Goal: Task Accomplishment & Management: Complete application form

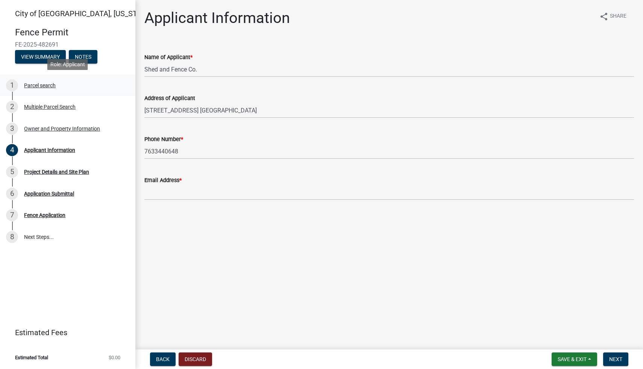
click at [42, 84] on div "Parcel search" at bounding box center [40, 85] width 32 height 5
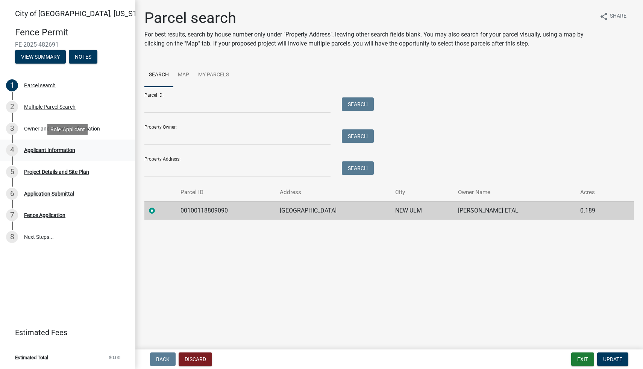
click at [48, 155] on div "4 Applicant Information" at bounding box center [64, 150] width 117 height 12
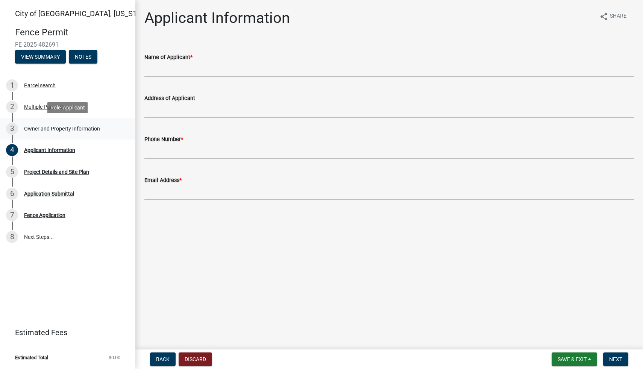
click at [41, 129] on div "Owner and Property Information" at bounding box center [62, 128] width 76 height 5
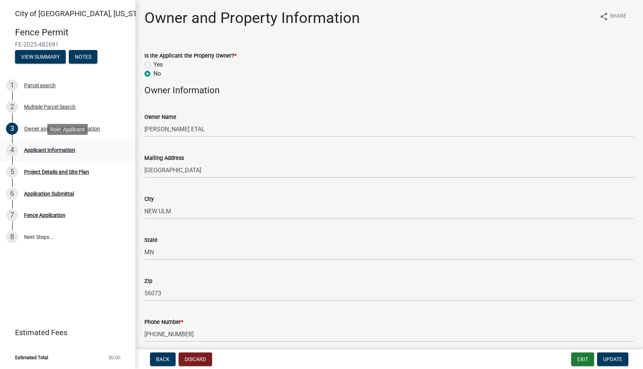
click at [40, 149] on div "Applicant Information" at bounding box center [49, 149] width 51 height 5
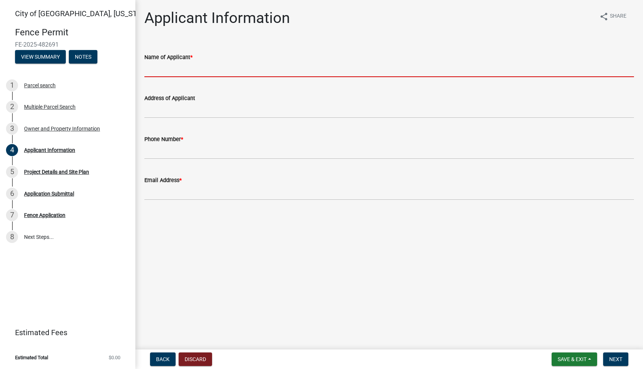
click at [172, 76] on input "Name of Applicant *" at bounding box center [388, 69] width 489 height 15
type input "Shed and Fence Co."
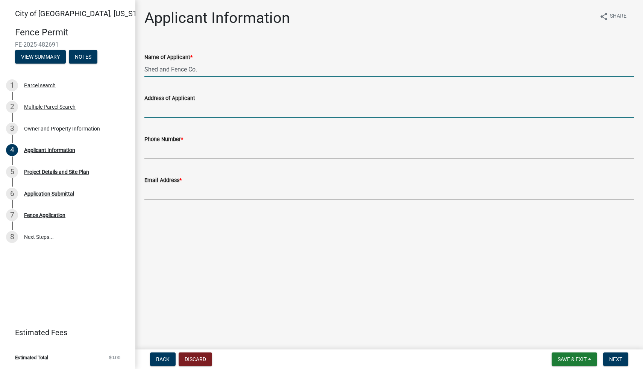
click at [187, 106] on input "Address of Applicant" at bounding box center [388, 110] width 489 height 15
type input "[STREET_ADDRESS] [GEOGRAPHIC_DATA]"
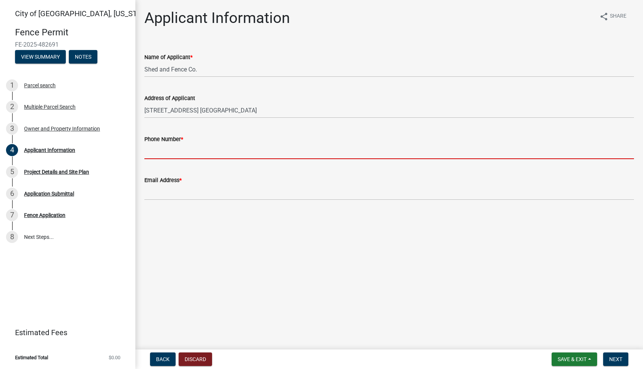
click at [199, 145] on input "Phone Number *" at bounding box center [388, 151] width 489 height 15
type input "7633440648"
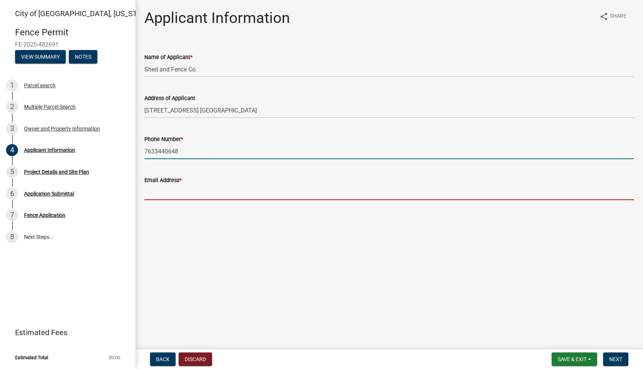
click at [188, 191] on input "Email Address *" at bounding box center [388, 192] width 489 height 15
type input "[EMAIL_ADDRESS][DOMAIN_NAME]"
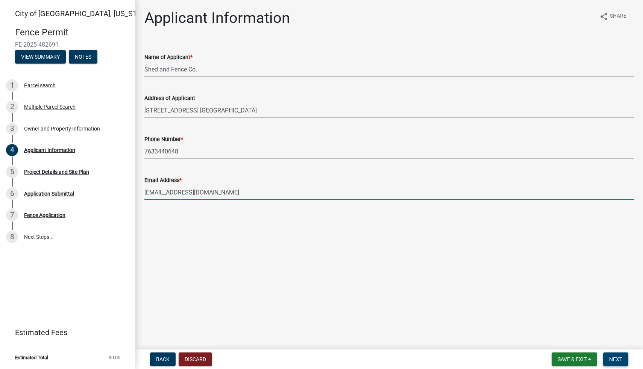
click at [608, 358] on button "Next" at bounding box center [615, 359] width 25 height 14
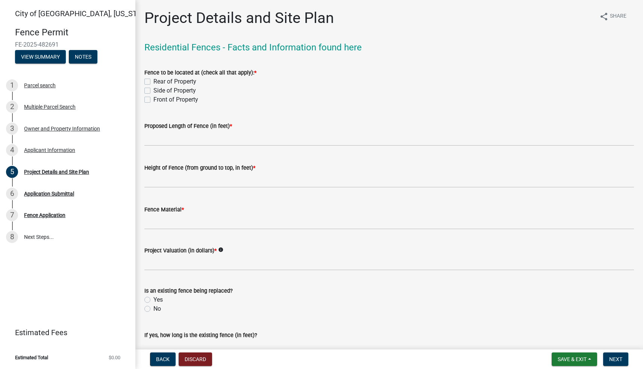
click at [153, 88] on label "Side of Property" at bounding box center [174, 90] width 42 height 9
click at [153, 88] on input "Side of Property" at bounding box center [155, 88] width 5 height 5
checkbox input "true"
checkbox input "false"
checkbox input "true"
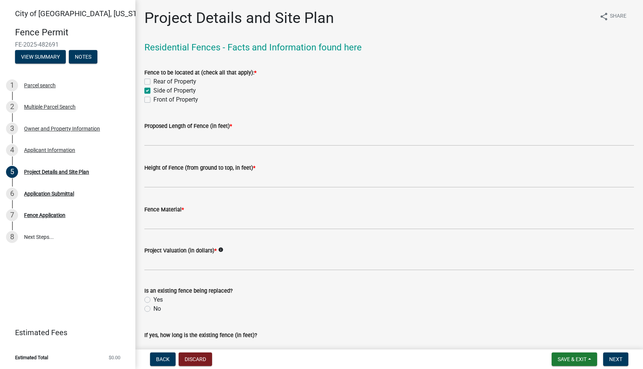
checkbox input "false"
click at [163, 139] on input "text" at bounding box center [388, 137] width 489 height 15
type input "110"
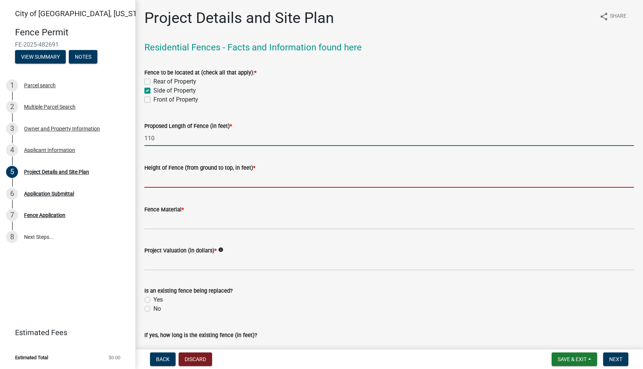
click at [206, 181] on input "text" at bounding box center [388, 179] width 489 height 15
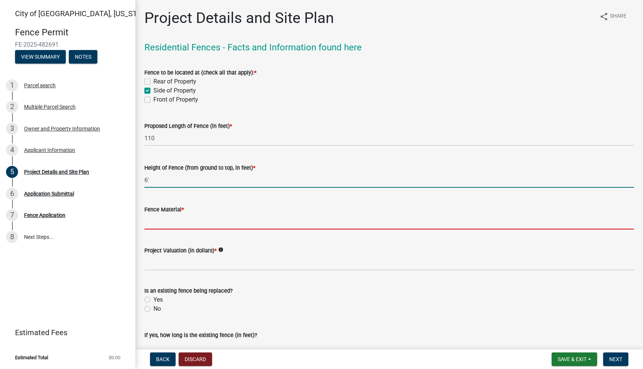
type input "6"
click at [218, 218] on input "Fence Material *" at bounding box center [388, 221] width 489 height 15
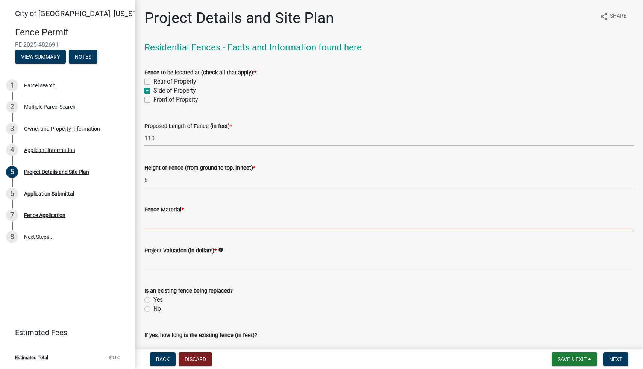
type input "wood"
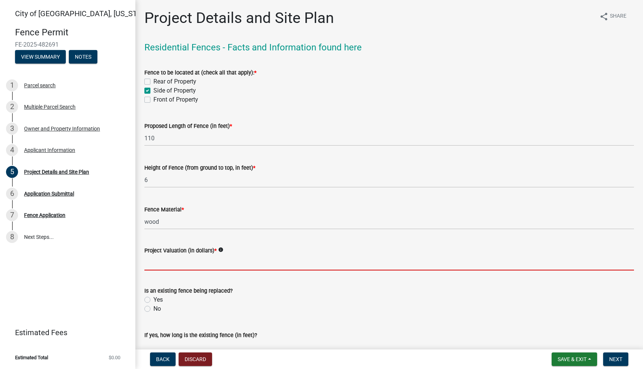
click at [186, 262] on input "text" at bounding box center [388, 262] width 489 height 15
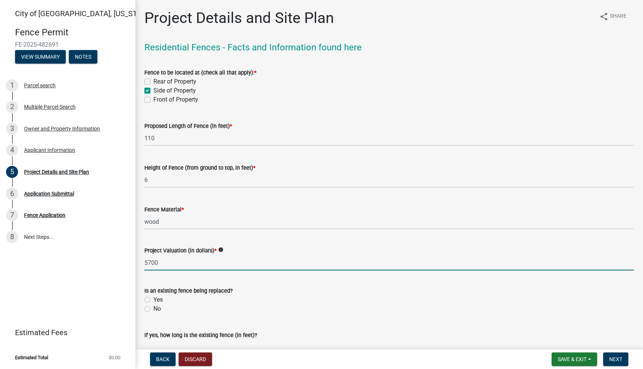
type input "5700"
click at [153, 308] on label "No" at bounding box center [157, 308] width 8 height 9
click at [153, 308] on input "No" at bounding box center [155, 306] width 5 height 5
radio input "true"
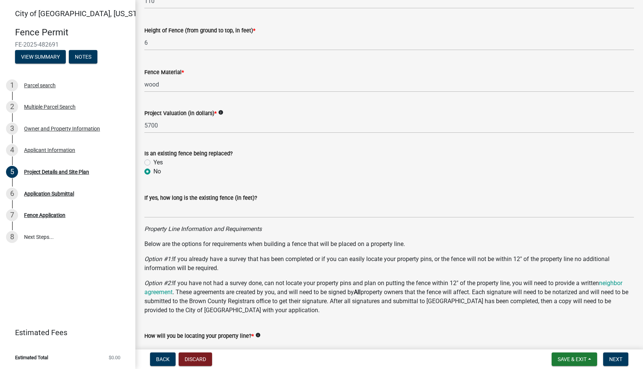
scroll to position [152, 0]
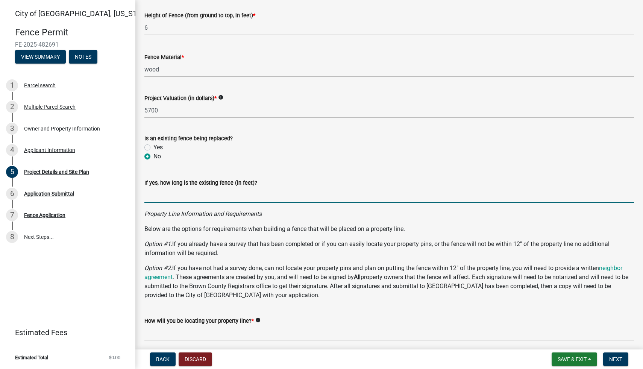
click at [176, 193] on input "text" at bounding box center [388, 194] width 489 height 15
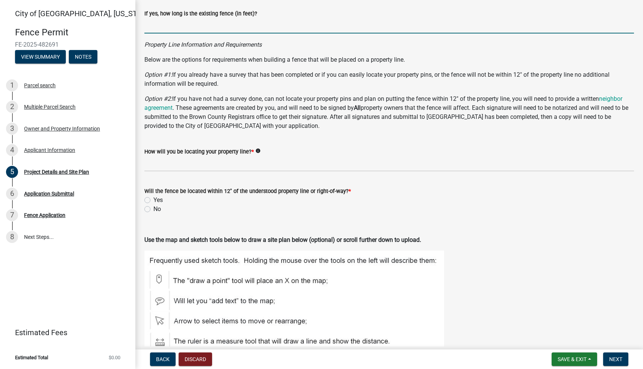
scroll to position [328, 0]
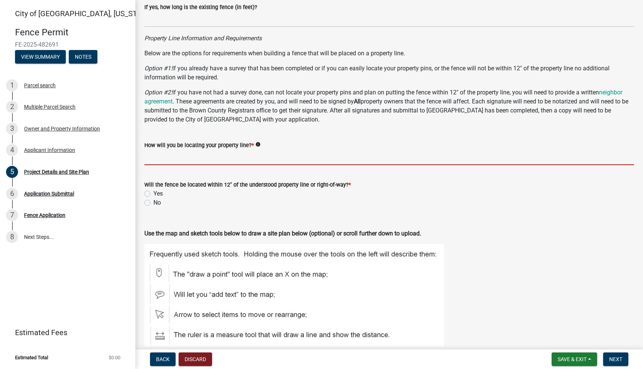
click at [183, 159] on input "How will you be locating your property line? *" at bounding box center [388, 157] width 489 height 15
type input "property pins"
click at [153, 192] on label "Yes" at bounding box center [157, 193] width 9 height 9
click at [153, 192] on input "Yes" at bounding box center [155, 191] width 5 height 5
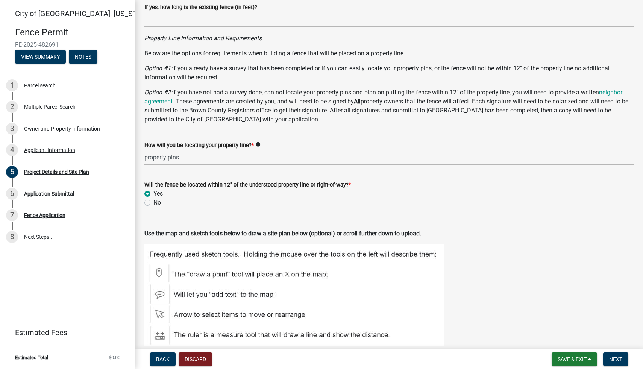
radio input "true"
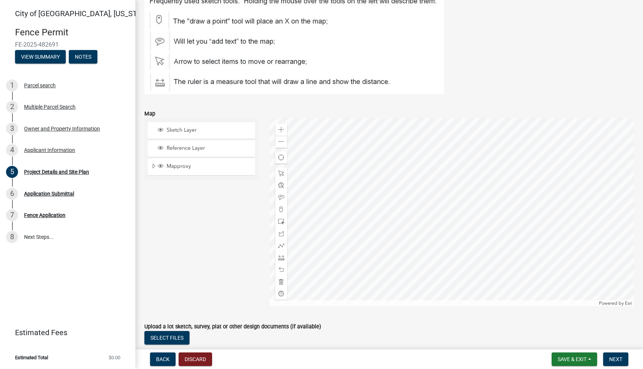
scroll to position [613, 0]
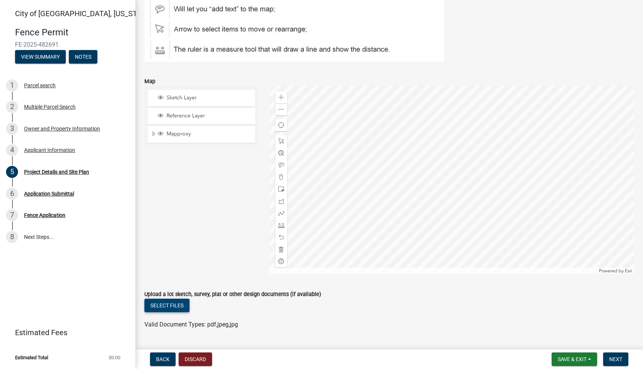
click at [158, 301] on button "Select files" at bounding box center [166, 305] width 45 height 14
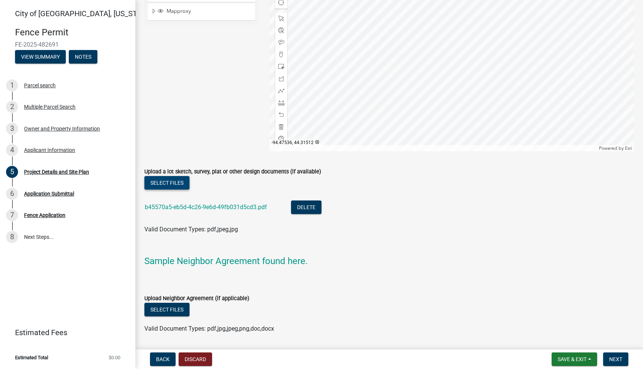
scroll to position [758, 0]
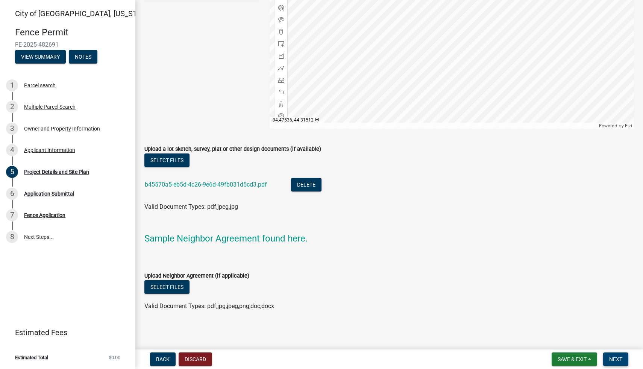
click at [616, 357] on span "Next" at bounding box center [615, 359] width 13 height 6
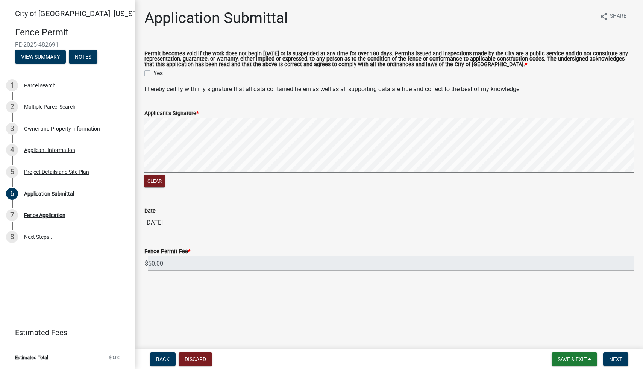
click at [153, 73] on label "Yes" at bounding box center [157, 73] width 9 height 9
click at [153, 73] on input "Yes" at bounding box center [155, 71] width 5 height 5
checkbox input "true"
click at [618, 359] on span "Next" at bounding box center [615, 359] width 13 height 6
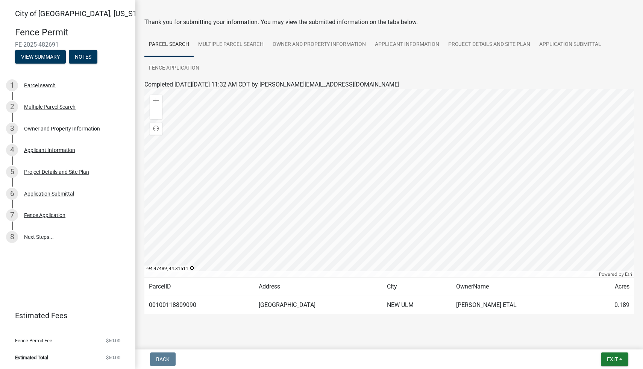
scroll to position [36, 0]
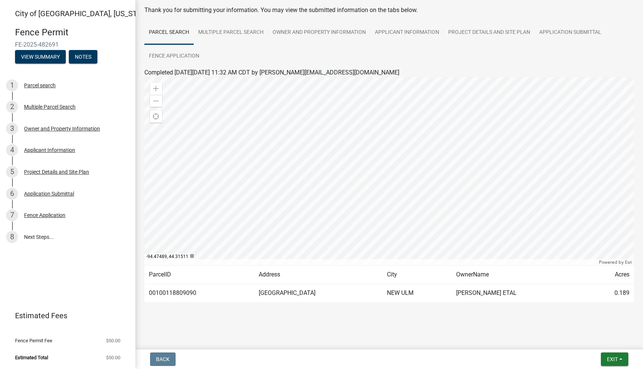
click at [490, 300] on td "[PERSON_NAME] ETAL" at bounding box center [518, 293] width 135 height 18
click at [612, 361] on span "Exit" at bounding box center [612, 359] width 11 height 6
click at [585, 328] on button "Save" at bounding box center [598, 321] width 60 height 18
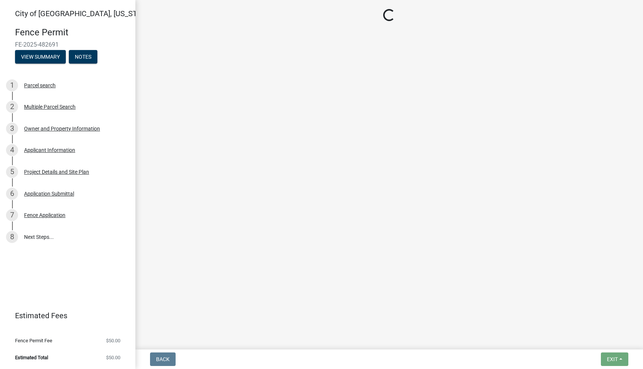
scroll to position [0, 0]
